Goal: Navigation & Orientation: Find specific page/section

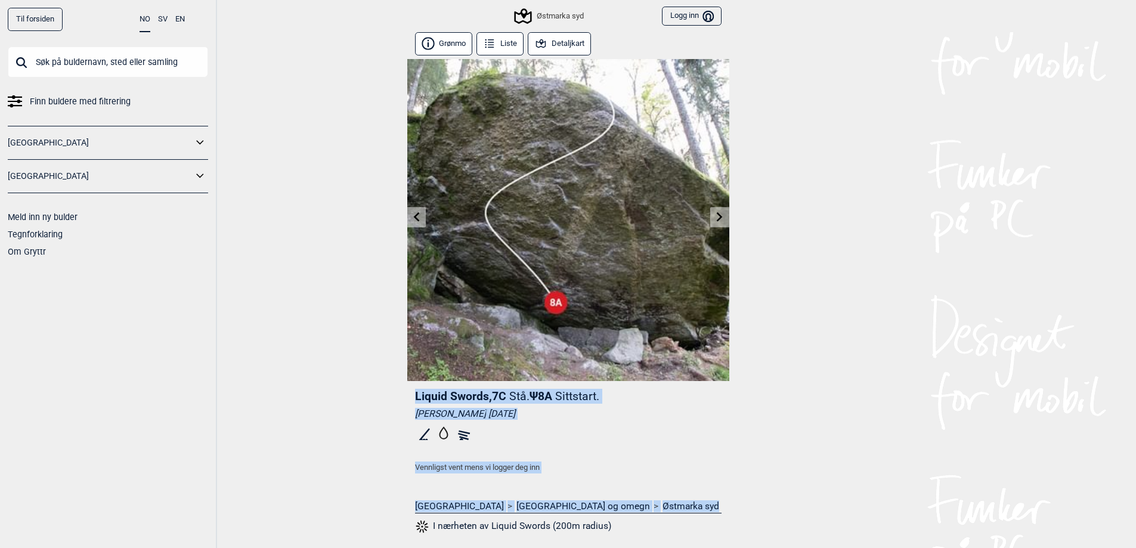
drag, startPoint x: 274, startPoint y: 218, endPoint x: 1064, endPoint y: 493, distance: 836.9
click at [1064, 493] on div "Til forsiden NO SV EN Finn buldere med filtrering [GEOGRAPHIC_DATA] [GEOGRAPHIC…" at bounding box center [568, 274] width 1136 height 548
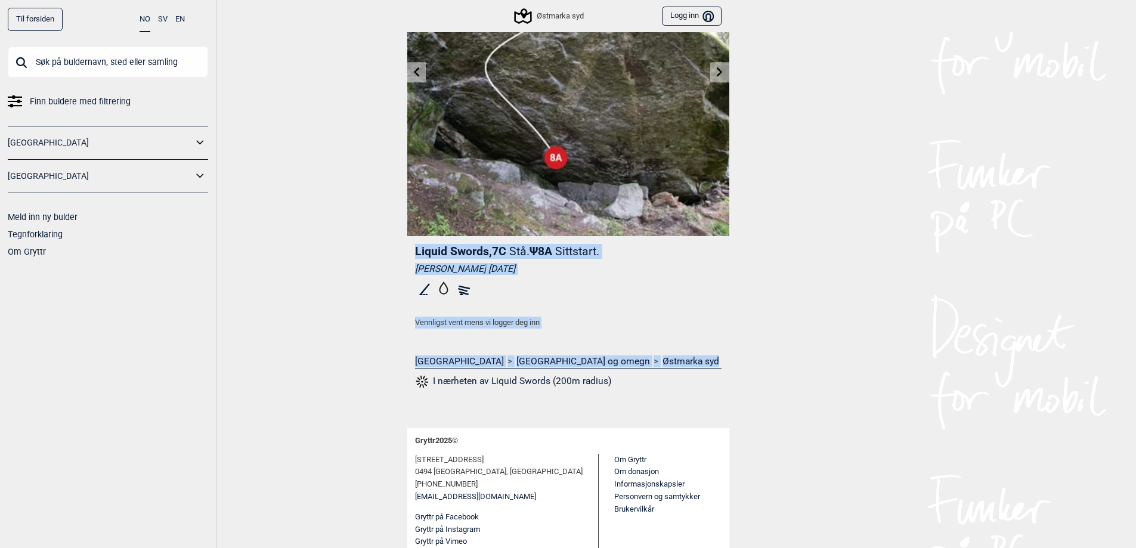
scroll to position [175, 0]
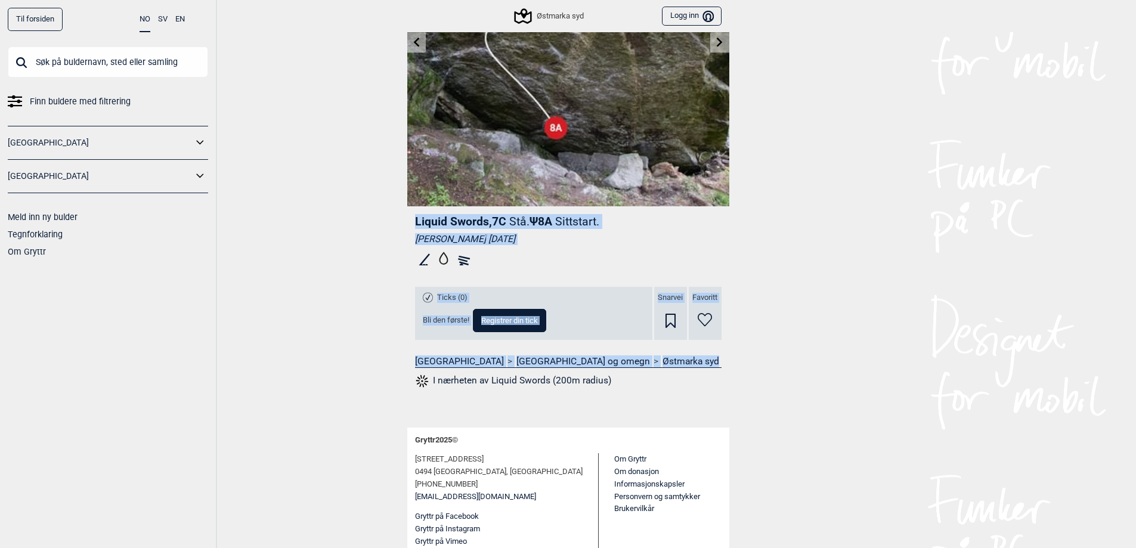
click at [879, 373] on html "Til forsiden NO SV EN Finn buldere med filtrering [GEOGRAPHIC_DATA] [GEOGRAPHIC…" at bounding box center [568, 99] width 1136 height 548
drag, startPoint x: 666, startPoint y: 354, endPoint x: 325, endPoint y: 162, distance: 391.0
click at [325, 162] on div "Til forsiden NO SV EN Finn buldere med filtrering [GEOGRAPHIC_DATA] [GEOGRAPHIC…" at bounding box center [568, 99] width 1136 height 548
click at [323, 162] on div "Til forsiden NO SV EN Finn buldere med filtrering [GEOGRAPHIC_DATA] [GEOGRAPHIC…" at bounding box center [568, 99] width 1136 height 548
drag, startPoint x: 362, startPoint y: 201, endPoint x: 773, endPoint y: 387, distance: 451.4
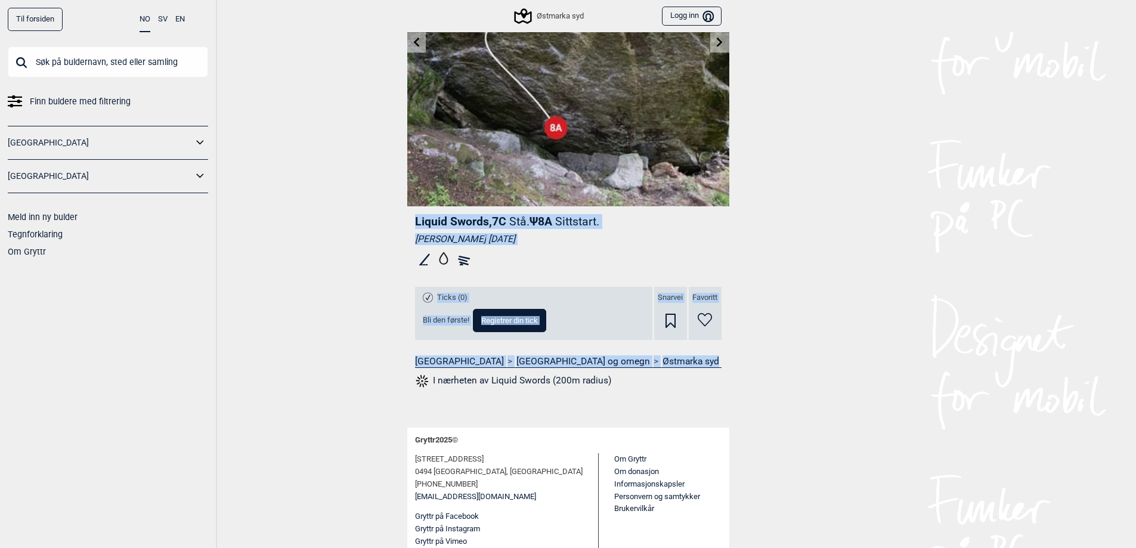
click at [804, 355] on div "Til forsiden NO SV EN Finn buldere med filtrering [GEOGRAPHIC_DATA] [GEOGRAPHIC…" at bounding box center [568, 99] width 1136 height 548
click at [771, 373] on html "Til forsiden NO SV EN Finn buldere med filtrering [GEOGRAPHIC_DATA] [GEOGRAPHIC…" at bounding box center [568, 99] width 1136 height 548
drag, startPoint x: 413, startPoint y: 243, endPoint x: 325, endPoint y: 201, distance: 97.3
click at [325, 201] on div "Til forsiden NO SV EN Finn buldere med filtrering [GEOGRAPHIC_DATA] [GEOGRAPHIC…" at bounding box center [568, 99] width 1136 height 548
drag, startPoint x: 325, startPoint y: 201, endPoint x: 352, endPoint y: 206, distance: 27.8
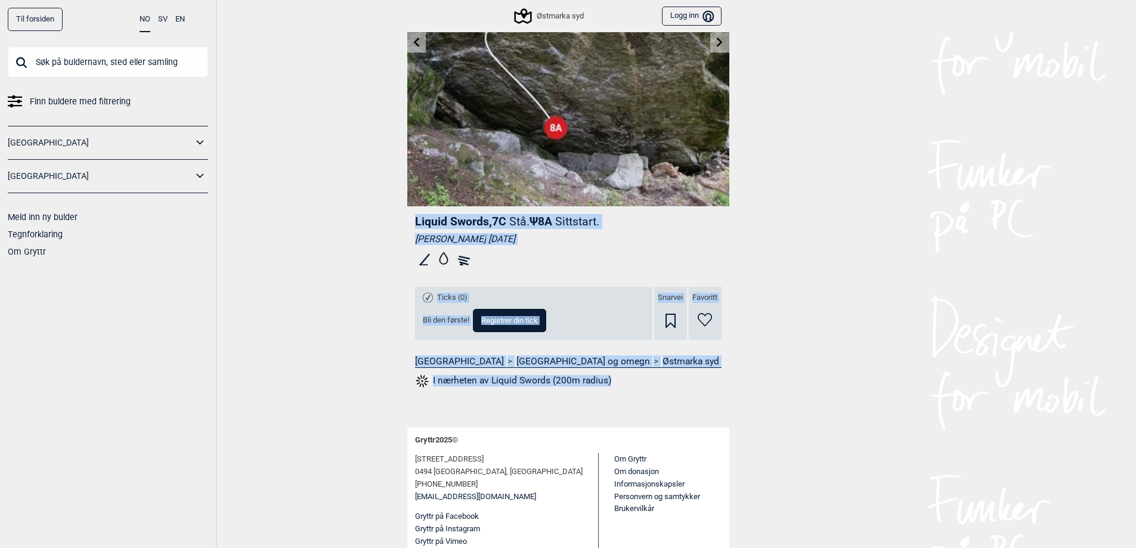
click at [326, 201] on div "Til forsiden NO SV EN Finn buldere med filtrering [GEOGRAPHIC_DATA] [GEOGRAPHIC…" at bounding box center [568, 99] width 1136 height 548
